Goal: Task Accomplishment & Management: Complete application form

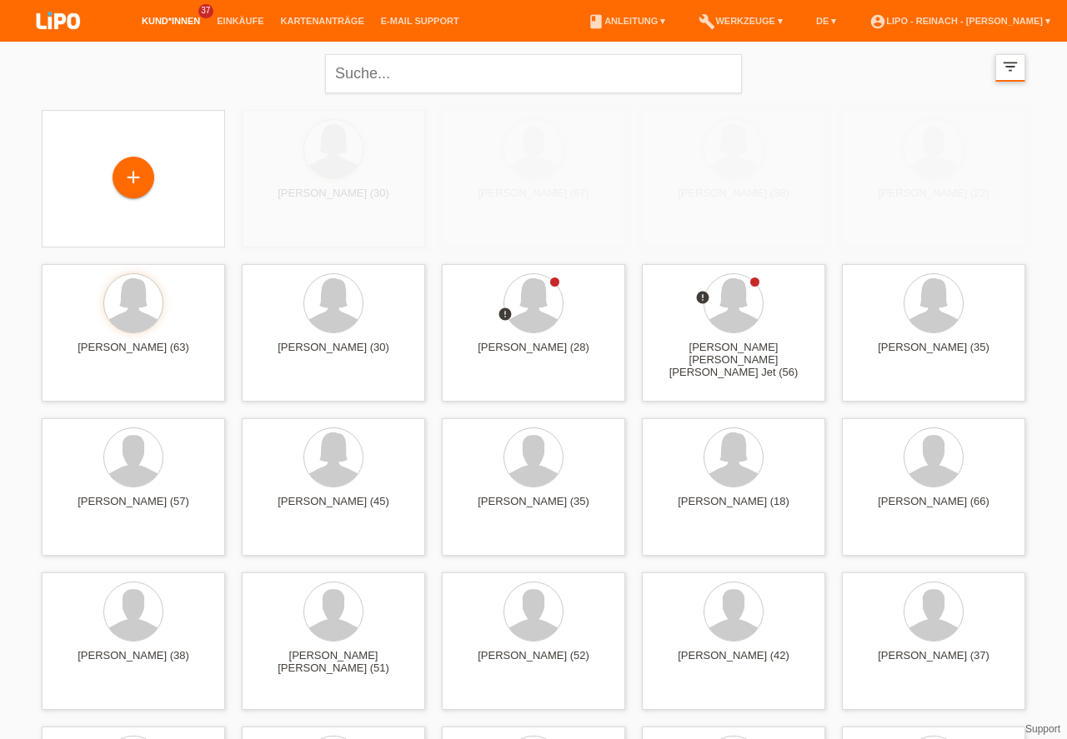
click at [129, 183] on div "+" at bounding box center [133, 177] width 40 height 28
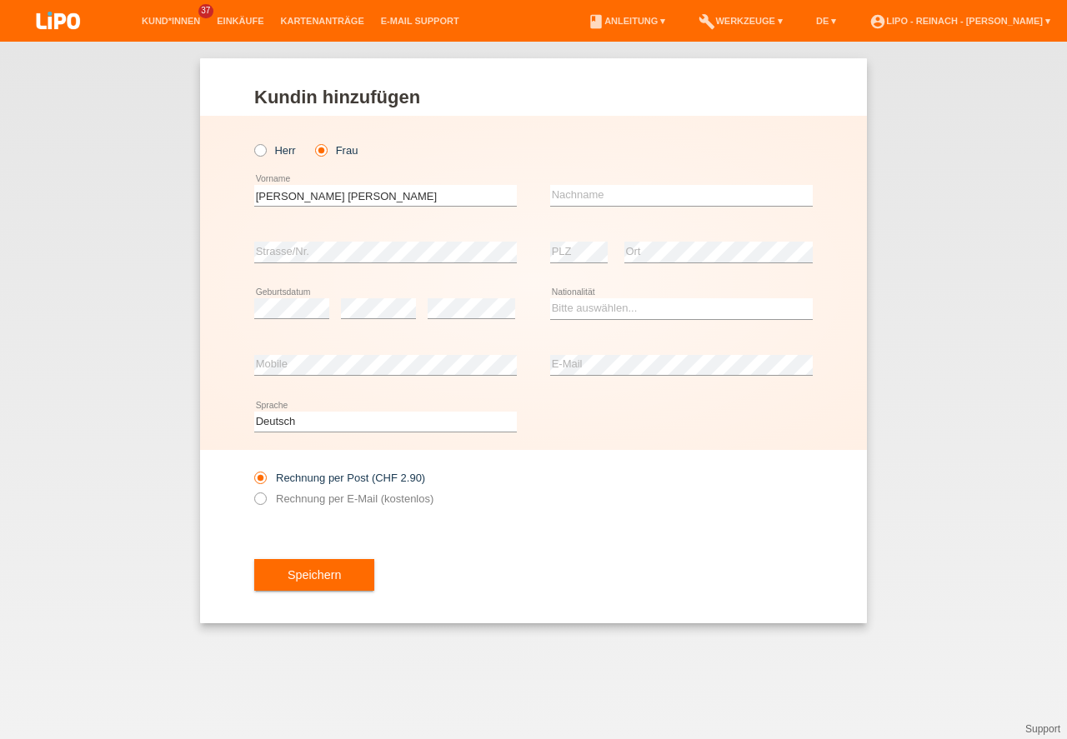
type input "[PERSON_NAME] [PERSON_NAME]"
click at [587, 194] on input "text" at bounding box center [681, 195] width 263 height 21
type input "Künzle"
click at [588, 309] on select "Bitte auswählen... Schweiz Deutschland Liechtenstein Österreich ------------ Af…" at bounding box center [681, 308] width 263 height 20
select select "CH"
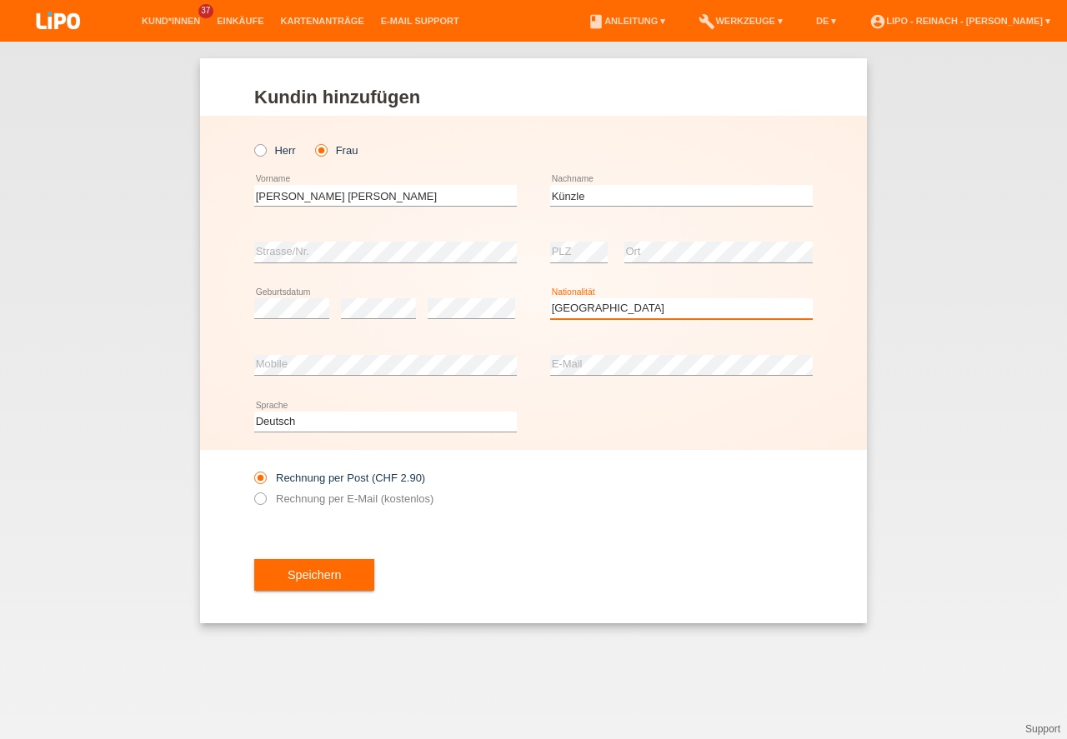
click at [0, 0] on option "Schweiz" at bounding box center [0, 0] width 0 height 0
click at [640, 341] on div "error E-Mail" at bounding box center [681, 366] width 263 height 57
click at [260, 506] on input "Rechnung per E-Mail (kostenlos)" at bounding box center [259, 503] width 11 height 21
radio input "true"
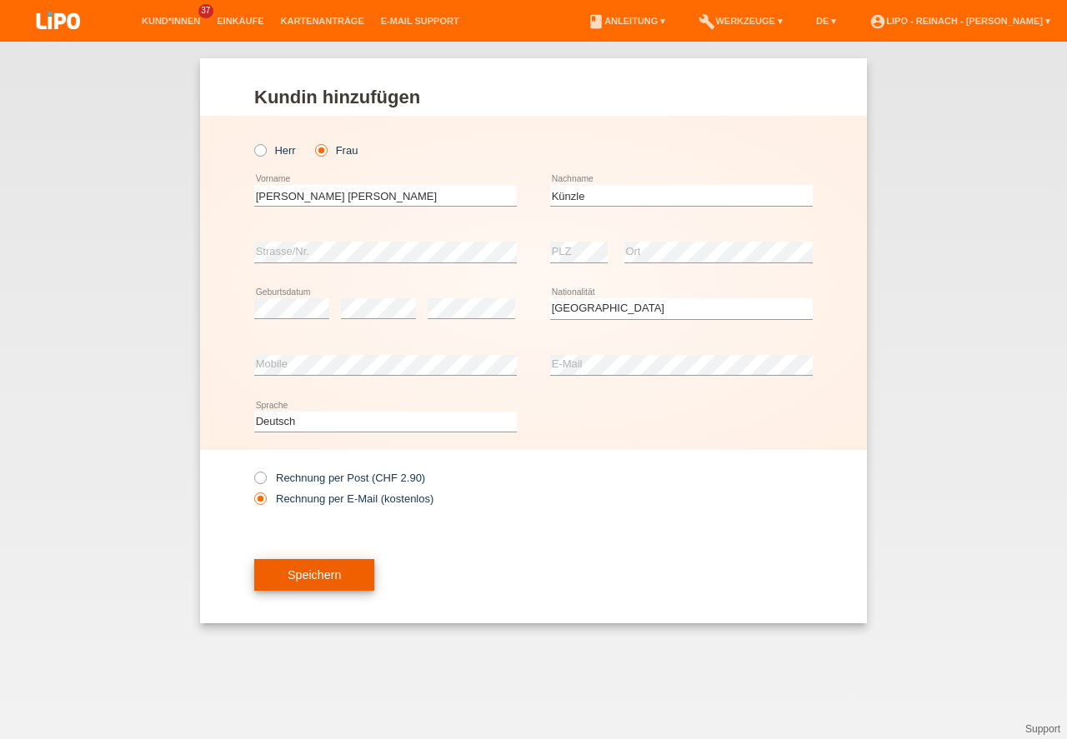
click at [323, 576] on button "Speichern" at bounding box center [314, 575] width 120 height 32
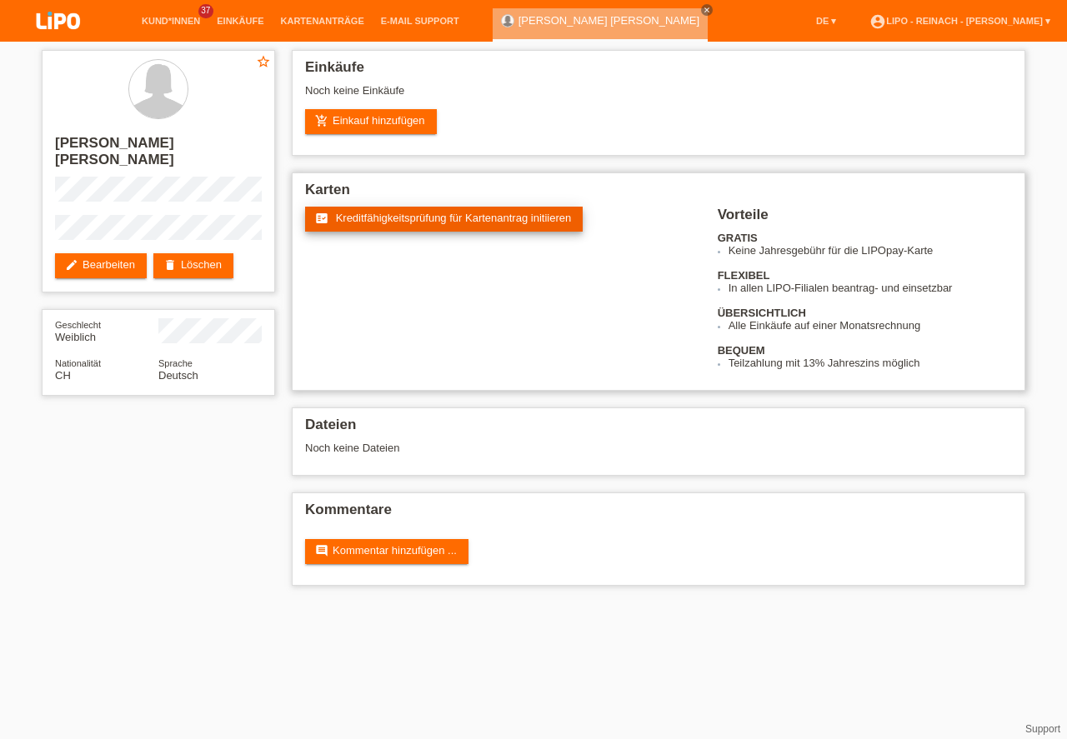
click at [408, 224] on link "fact_check Kreditfähigkeitsprüfung für Kartenantrag initiieren" at bounding box center [444, 219] width 278 height 25
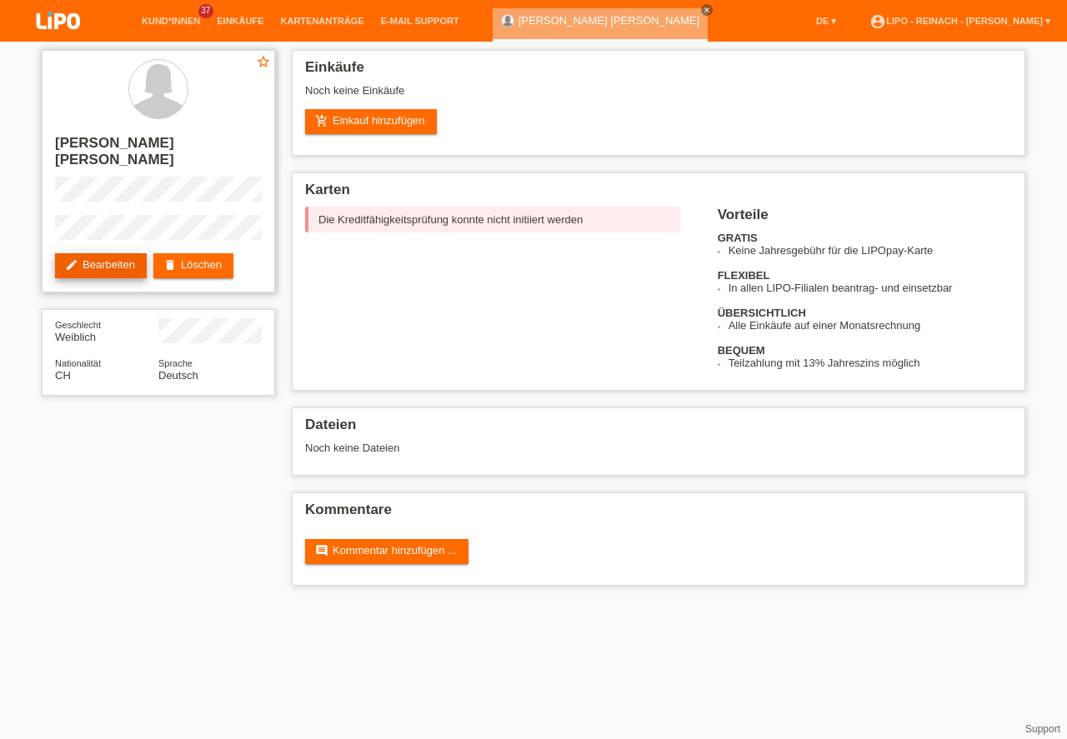
click at [123, 253] on link "edit Bearbeiten" at bounding box center [101, 265] width 92 height 25
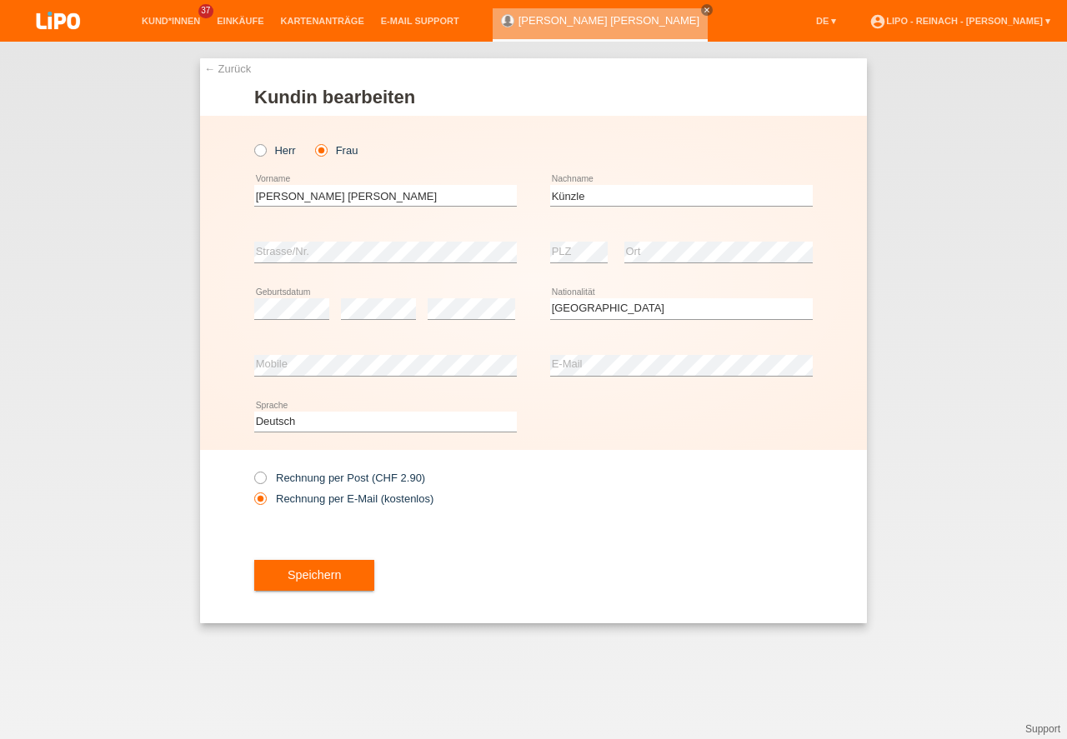
select select "CH"
click at [331, 581] on button "Speichern" at bounding box center [314, 576] width 120 height 32
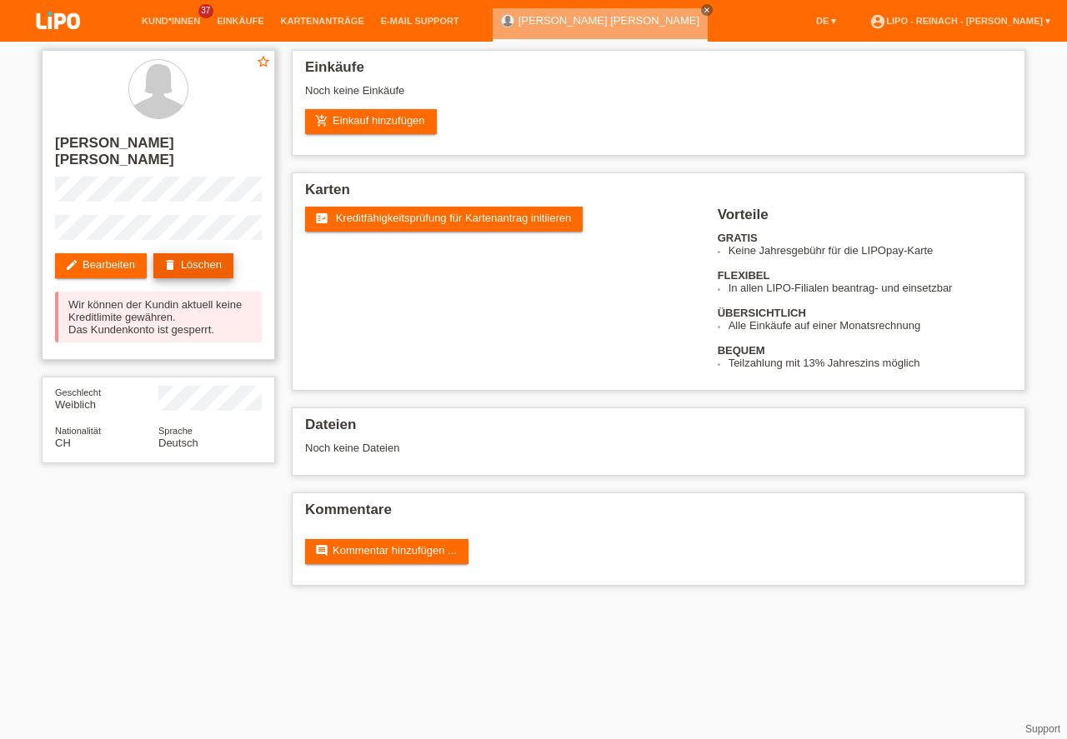
click at [222, 253] on link "delete Löschen" at bounding box center [193, 265] width 80 height 25
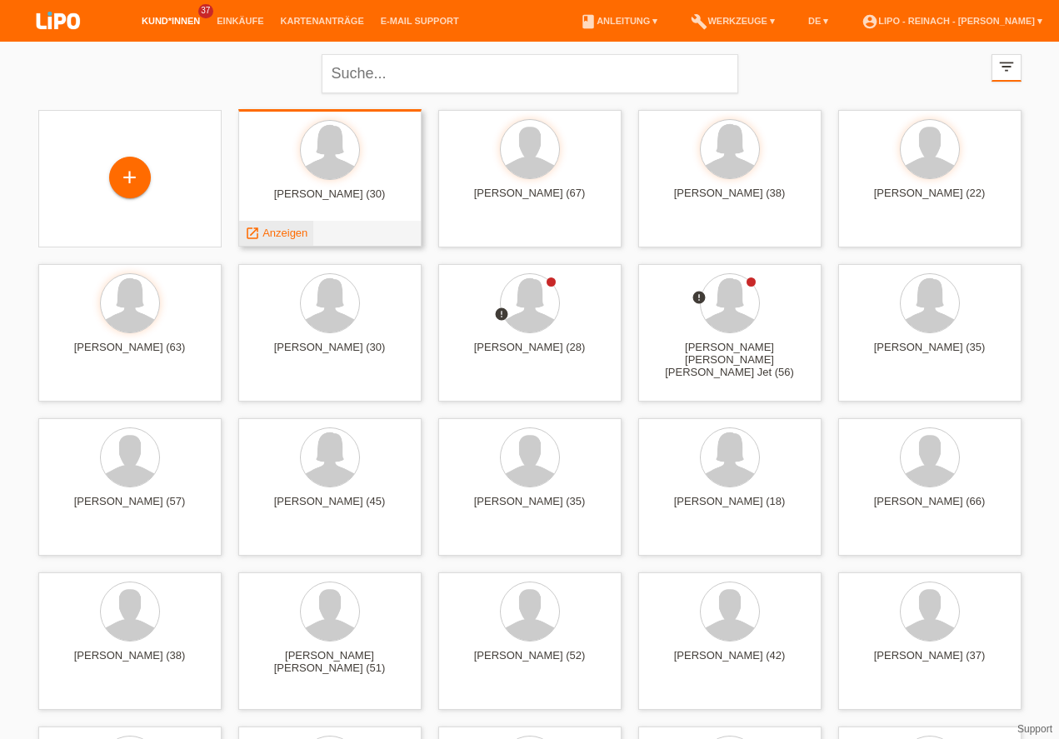
click at [290, 229] on span "Anzeigen" at bounding box center [285, 233] width 45 height 13
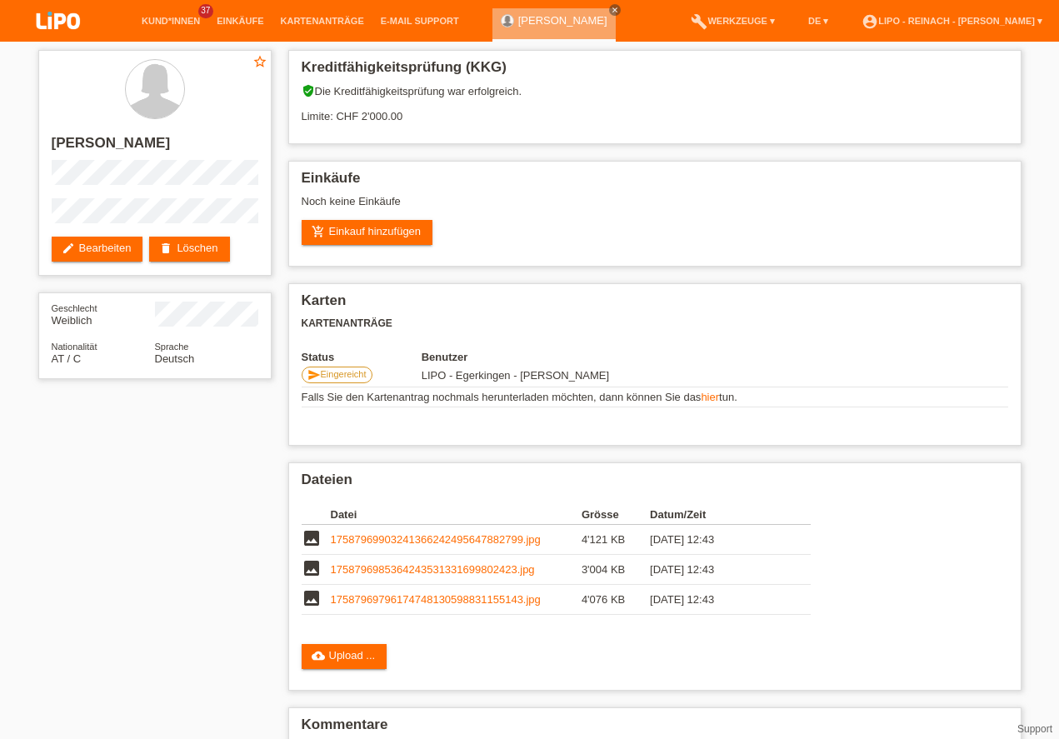
click at [67, 20] on img at bounding box center [58, 22] width 83 height 44
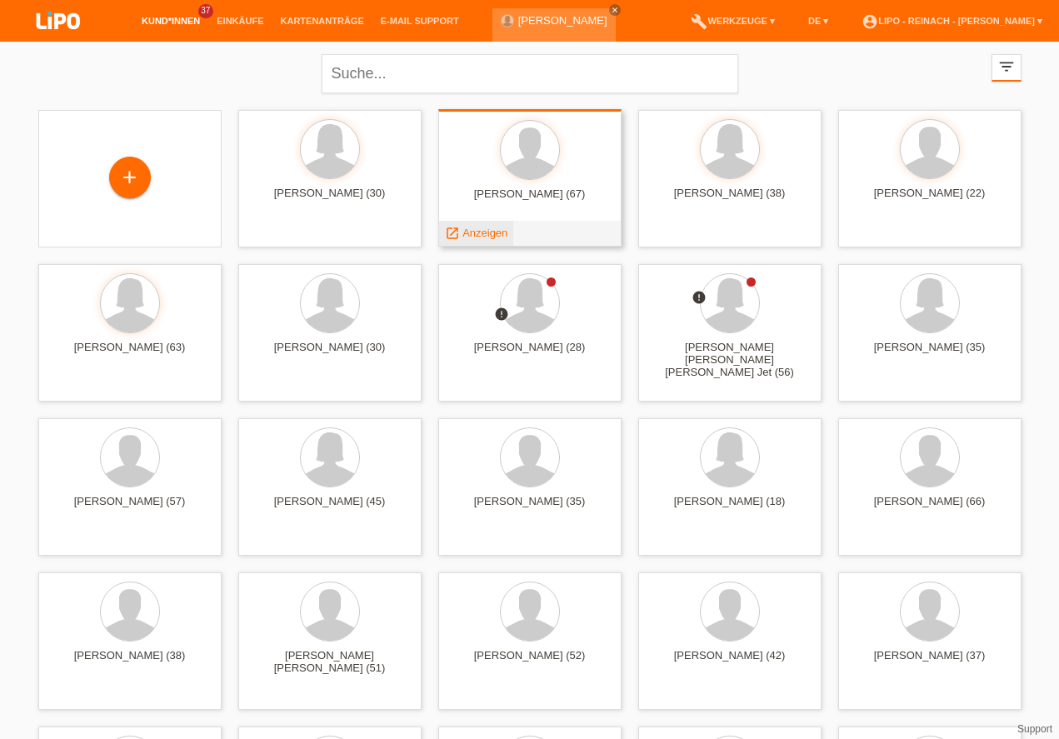
click at [487, 229] on span "Anzeigen" at bounding box center [485, 233] width 45 height 13
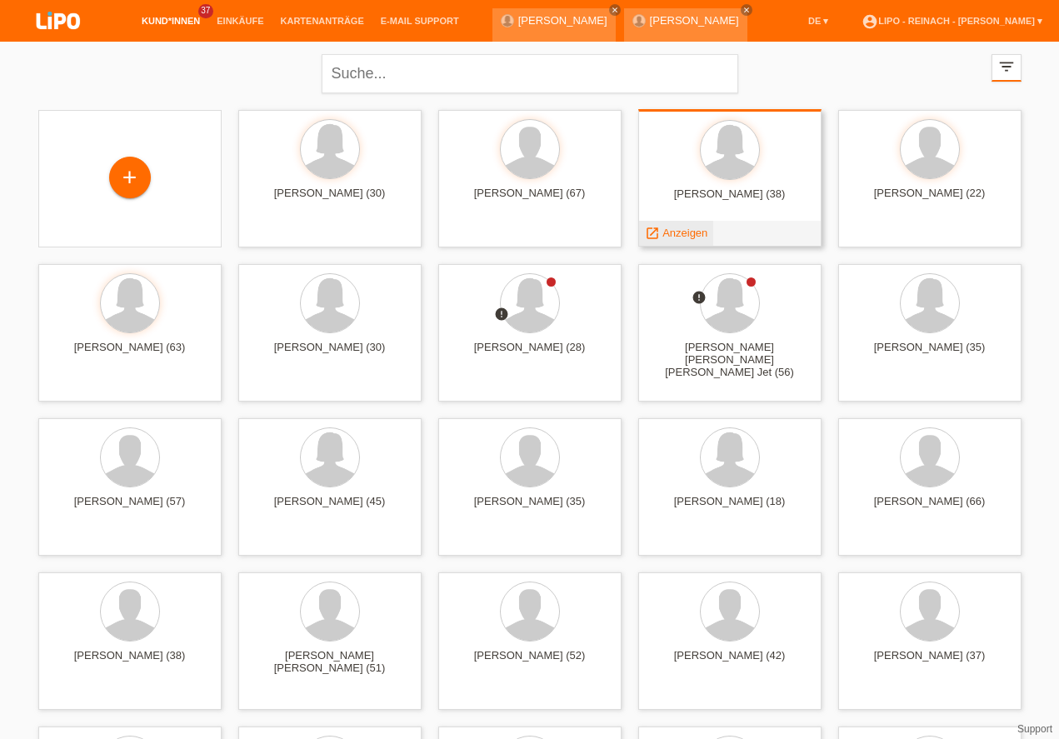
click at [678, 234] on span "Anzeigen" at bounding box center [685, 233] width 45 height 13
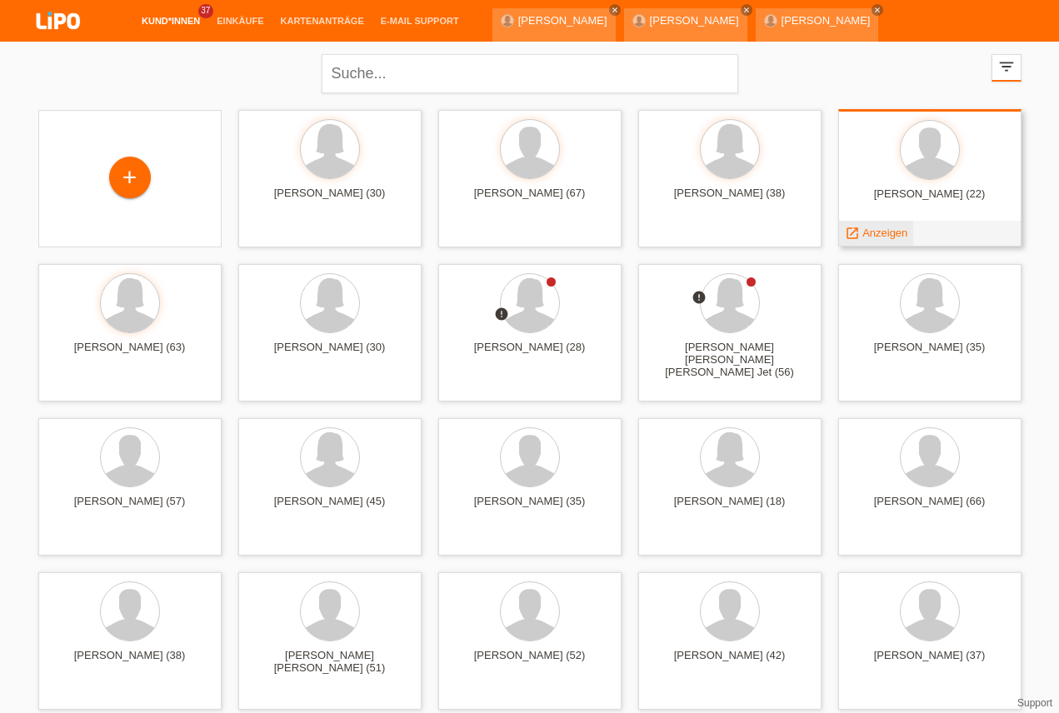
click at [884, 228] on span "Anzeigen" at bounding box center [885, 233] width 45 height 13
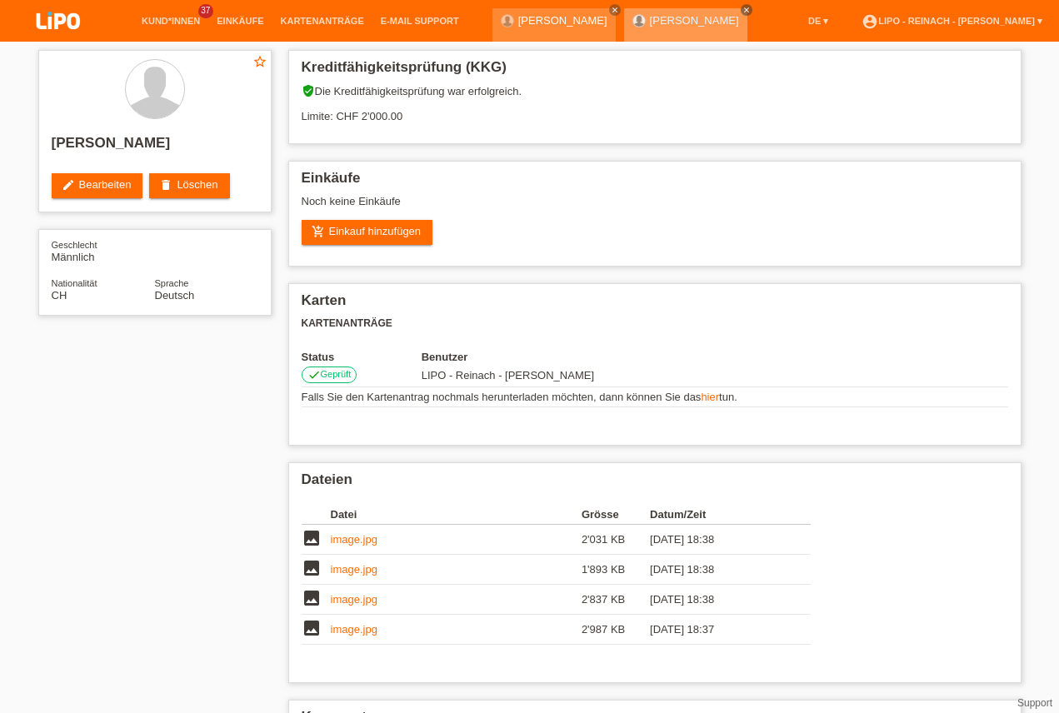
click at [743, 10] on icon "close" at bounding box center [747, 10] width 8 height 8
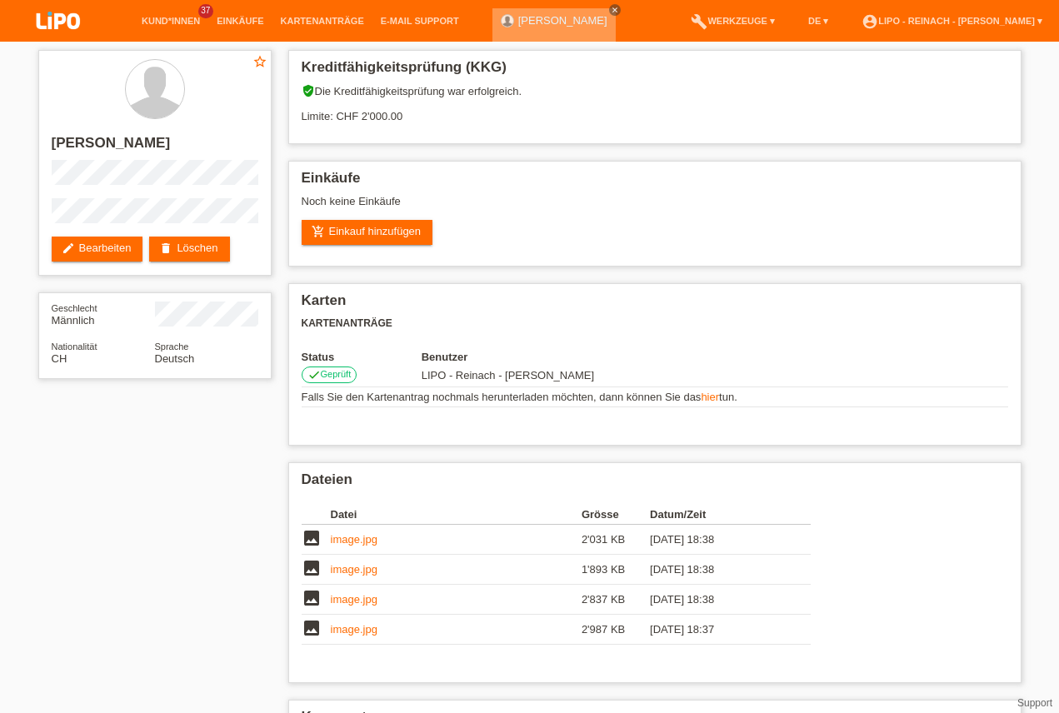
click at [611, 9] on icon "close" at bounding box center [615, 10] width 8 height 8
click at [980, 26] on link "account_circle LIPO - Reinach - [PERSON_NAME] ▾" at bounding box center [953, 21] width 198 height 10
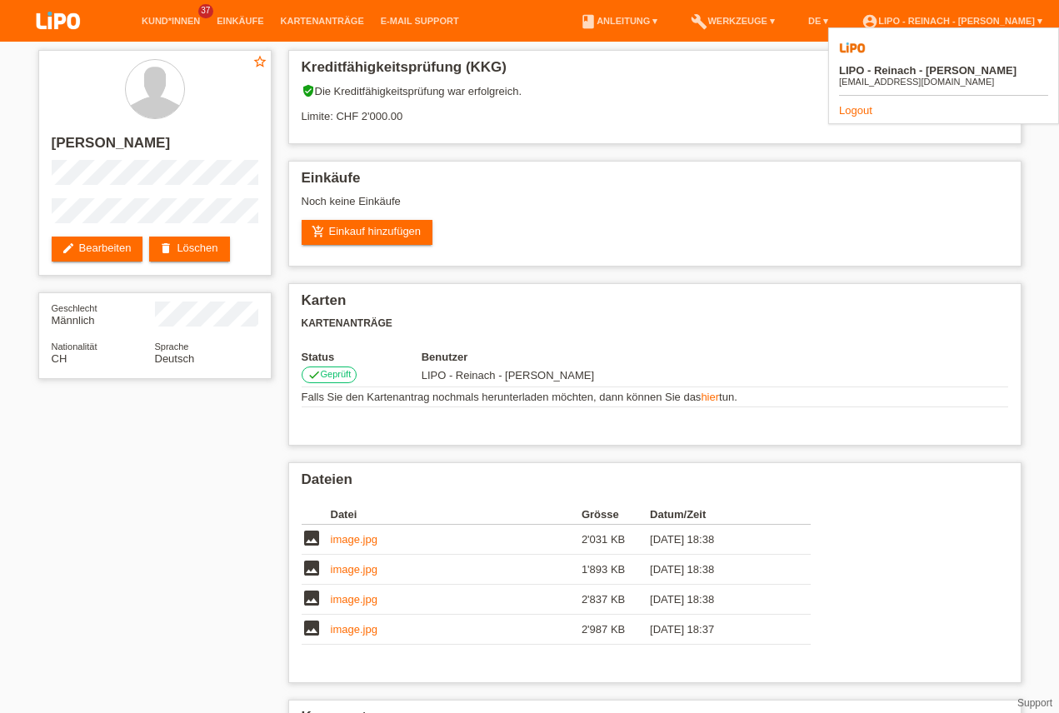
click at [859, 104] on link "Logout" at bounding box center [855, 110] width 33 height 13
